Goal: Transaction & Acquisition: Purchase product/service

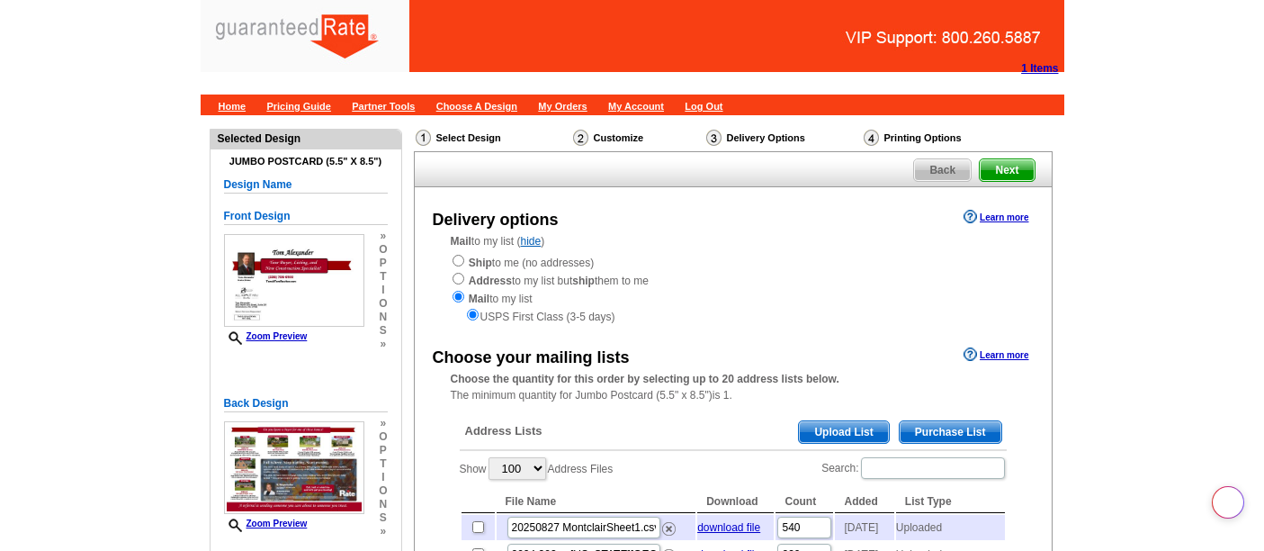
select select "100"
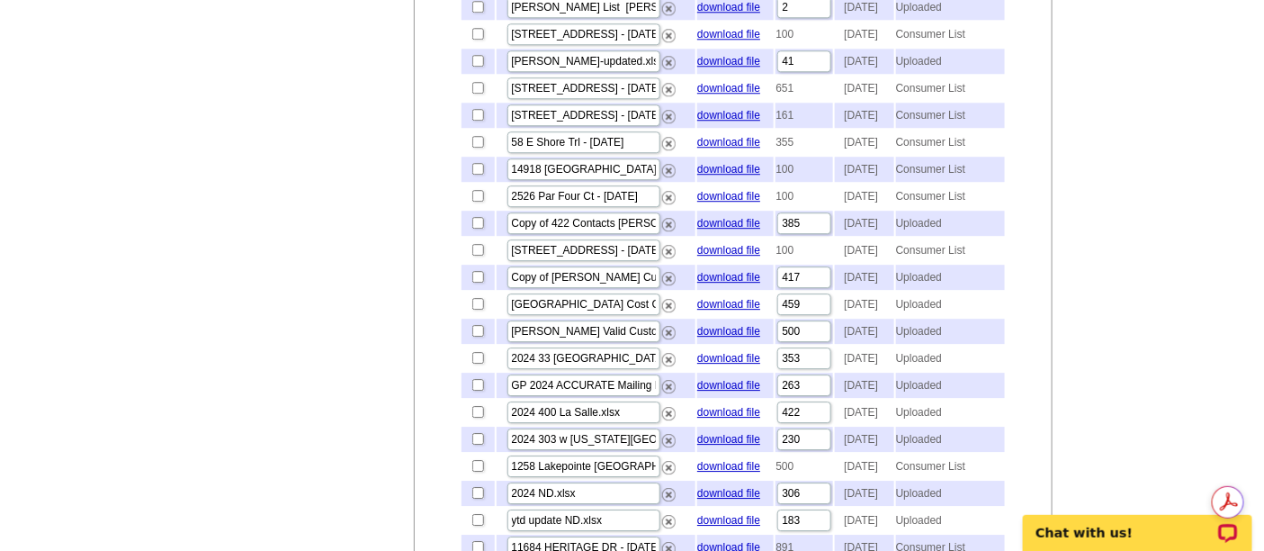
checkbox input "true"
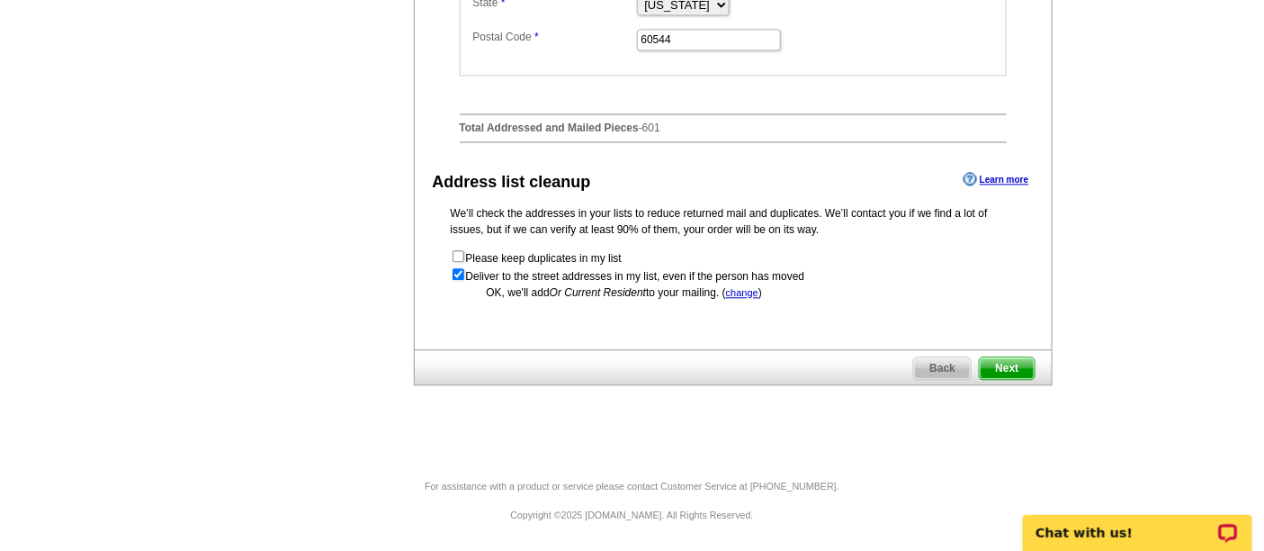
scroll to position [4232, 0]
click at [1026, 370] on span "Next" at bounding box center [1007, 368] width 54 height 22
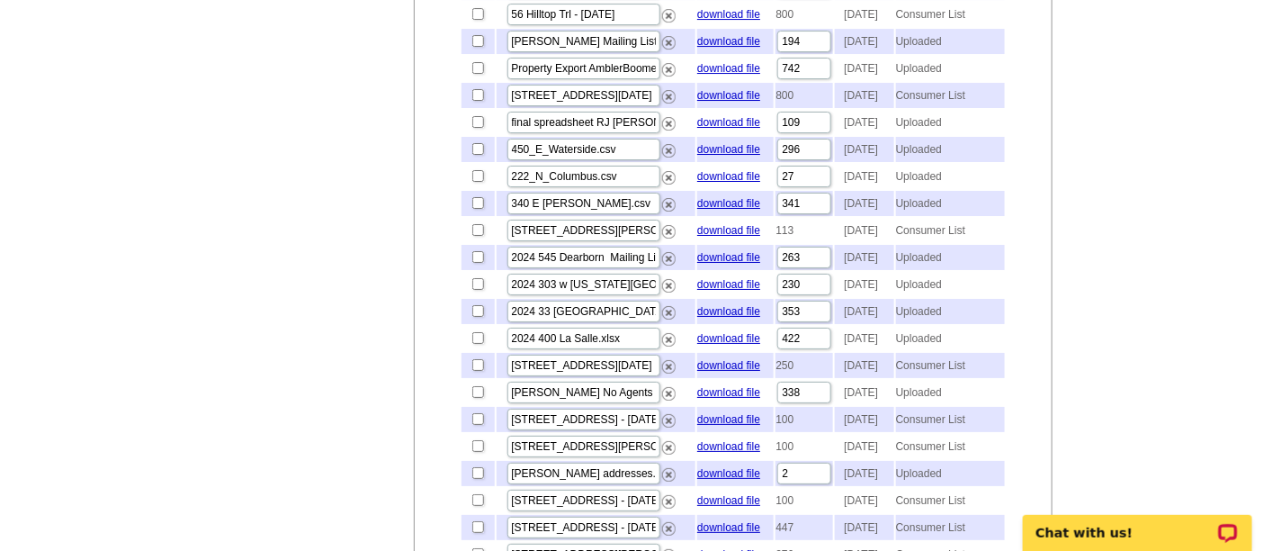
scroll to position [2432, 0]
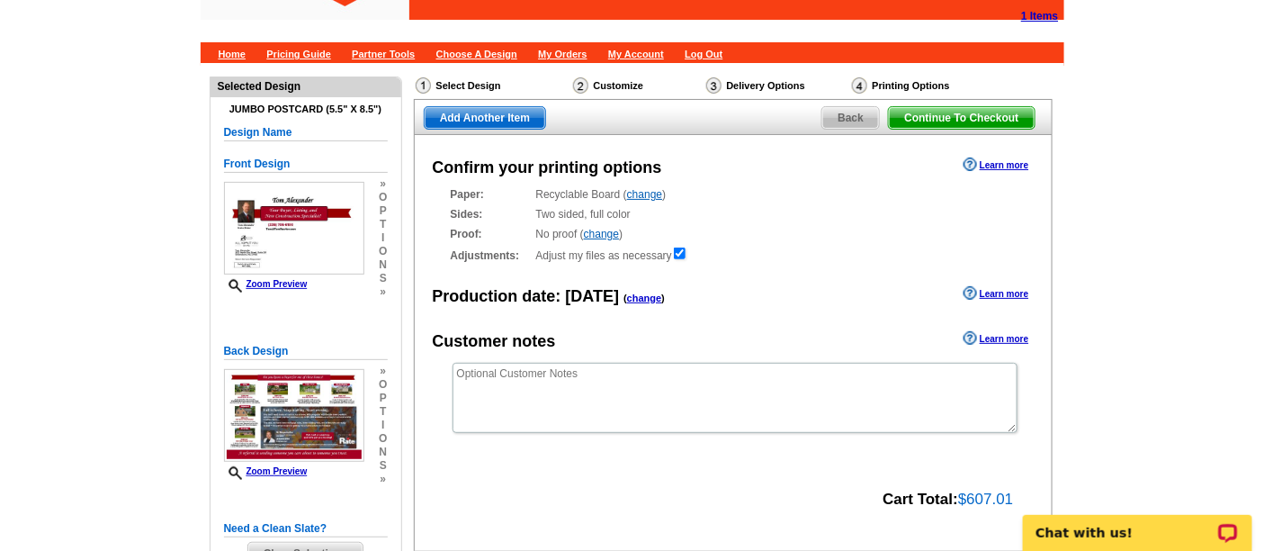
click at [162, 145] on main "Need Help? call 800-260-5887, chat with support, or have our designers make som…" at bounding box center [632, 371] width 1264 height 617
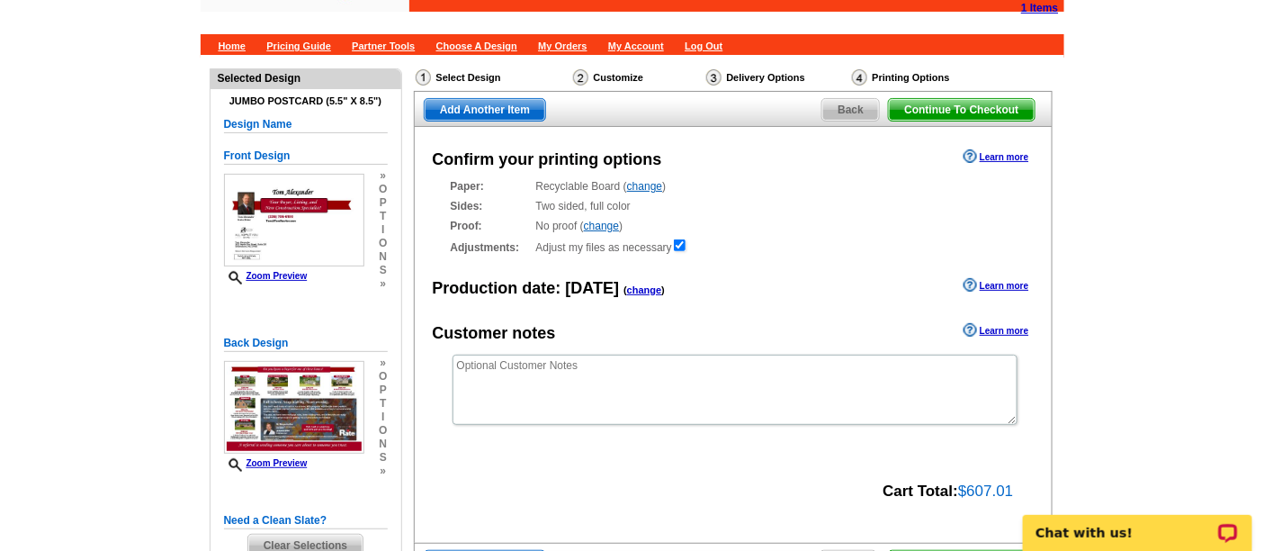
scroll to position [52, 0]
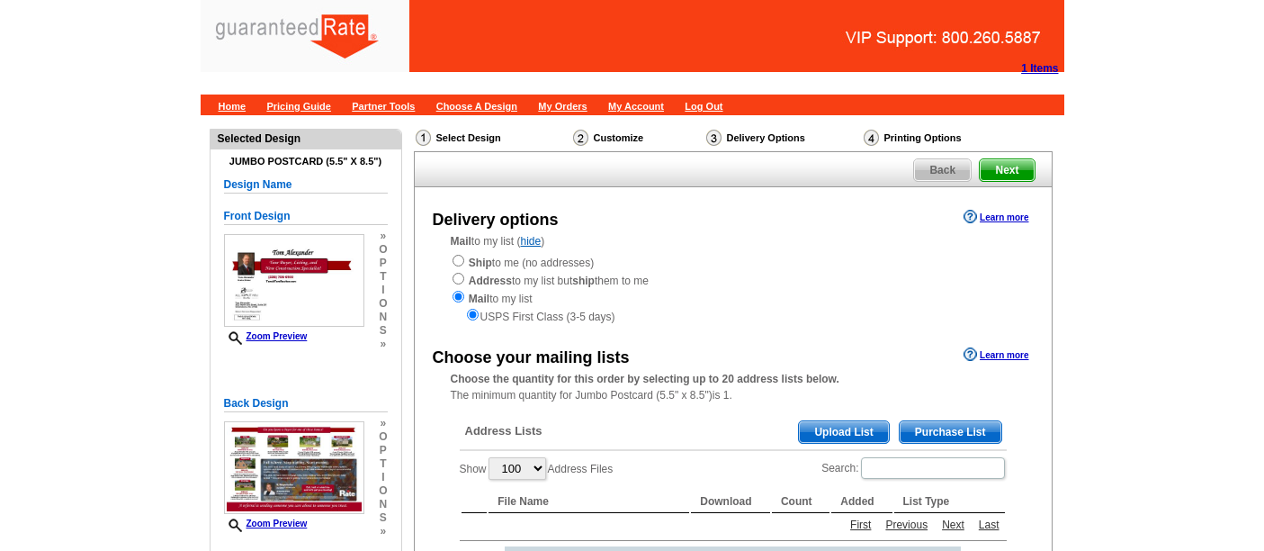
select select "100"
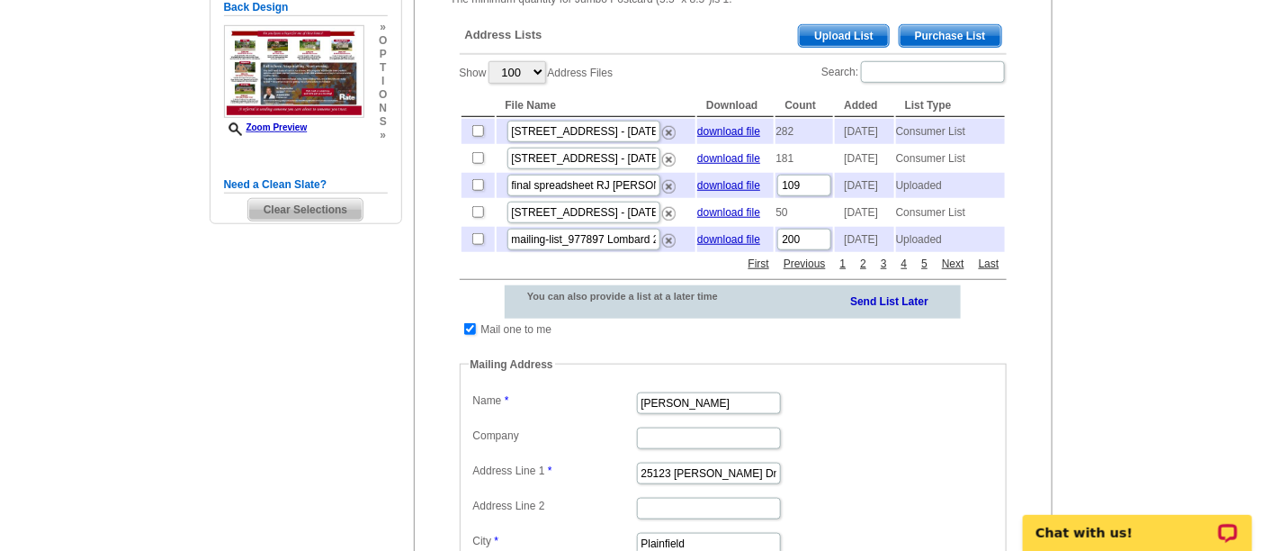
scroll to position [496, 0]
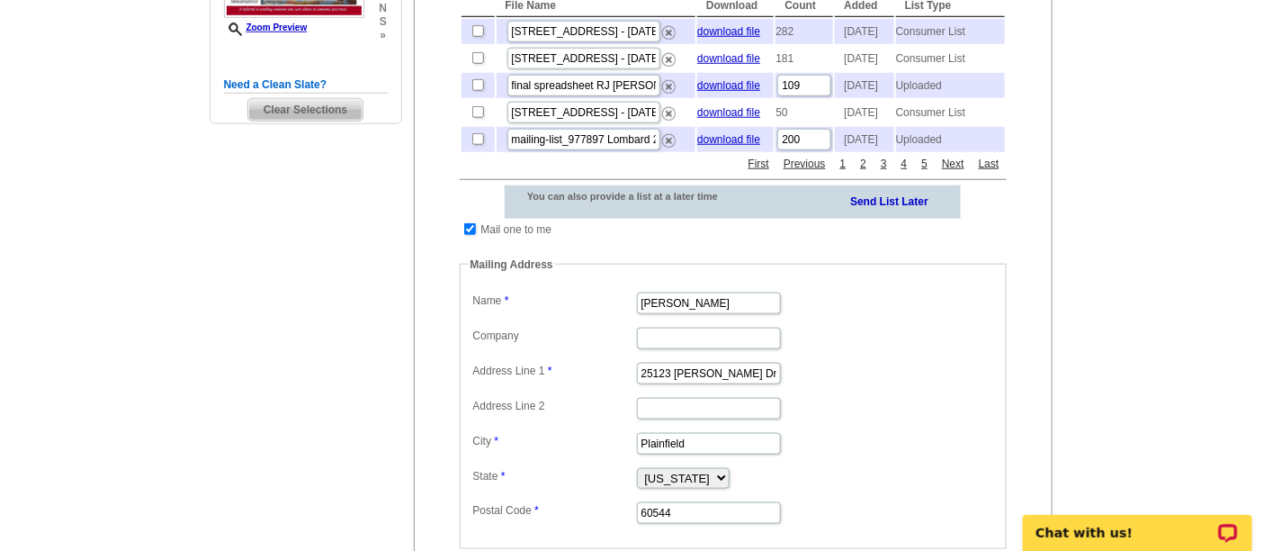
click at [478, 240] on table "Mail one to me" at bounding box center [507, 230] width 95 height 22
click at [468, 235] on input "checkbox" at bounding box center [470, 229] width 12 height 12
checkbox input "false"
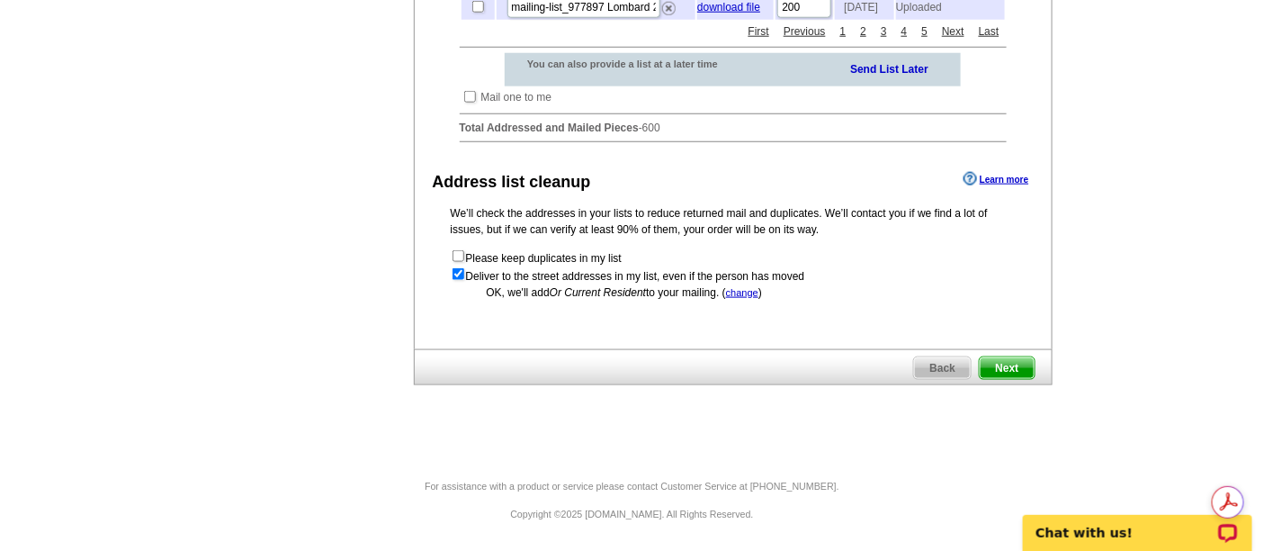
scroll to position [0, 0]
click at [1018, 366] on span "Next" at bounding box center [1007, 368] width 54 height 22
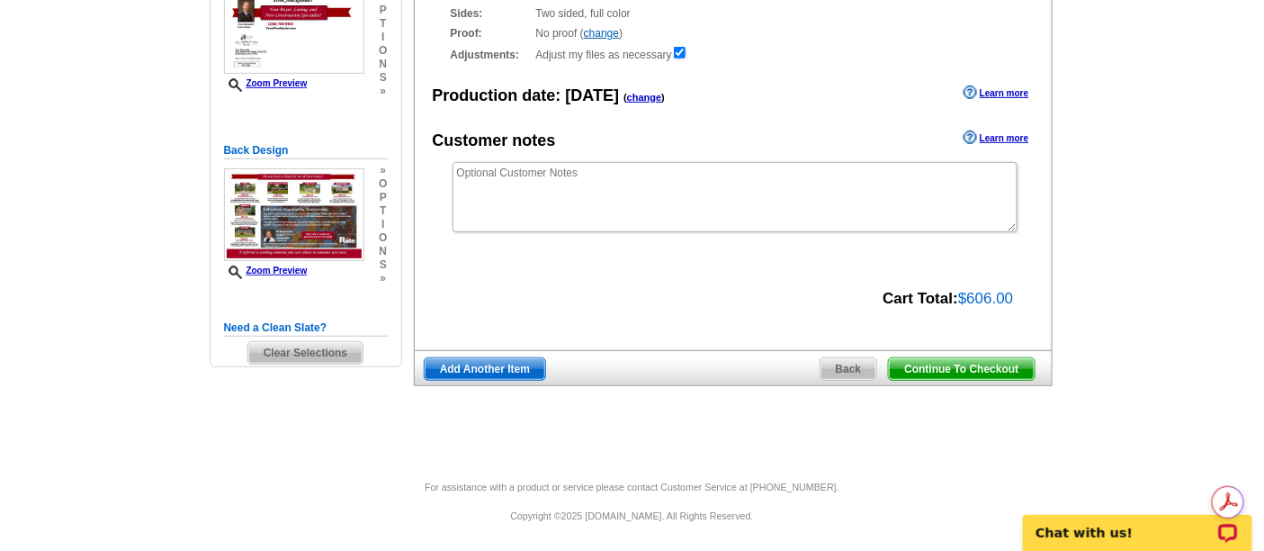
click at [980, 369] on span "Continue To Checkout" at bounding box center [961, 369] width 145 height 22
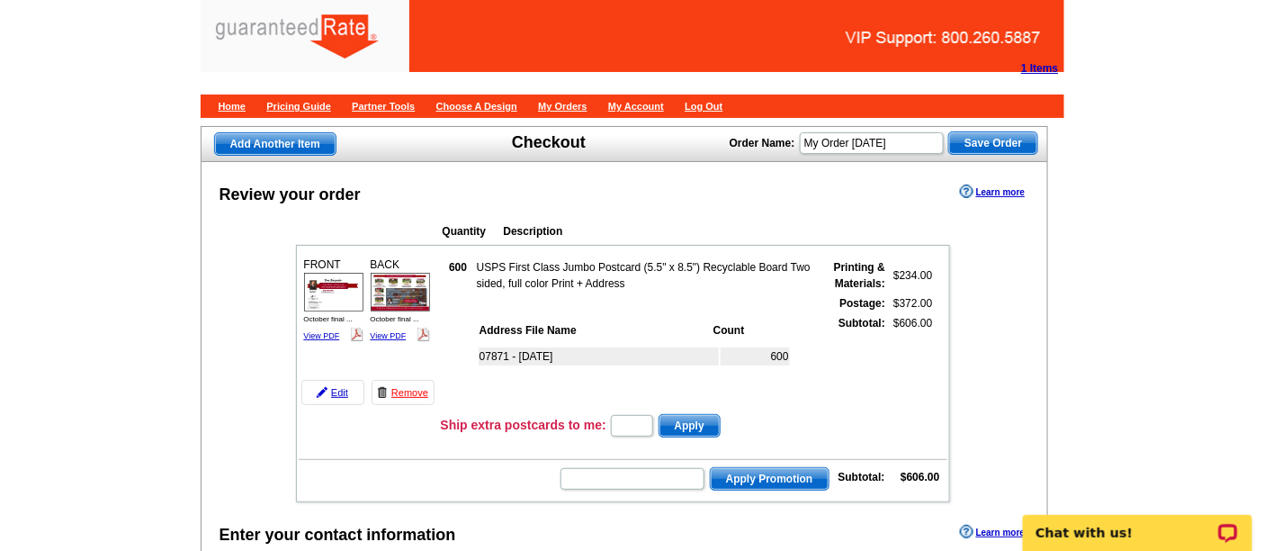
click at [1045, 58] on div "1 Items" at bounding box center [1040, 68] width 48 height 27
click at [1044, 62] on strong "1 Items" at bounding box center [1039, 68] width 37 height 13
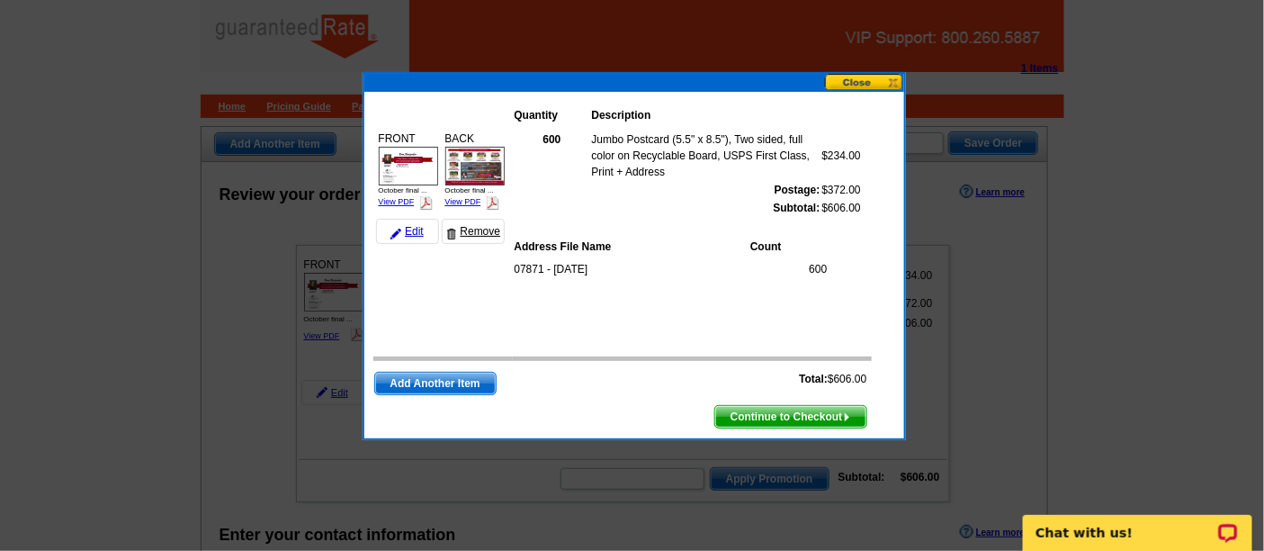
click at [497, 238] on link "Remove" at bounding box center [473, 231] width 63 height 25
